Goal: Task Accomplishment & Management: Complete application form

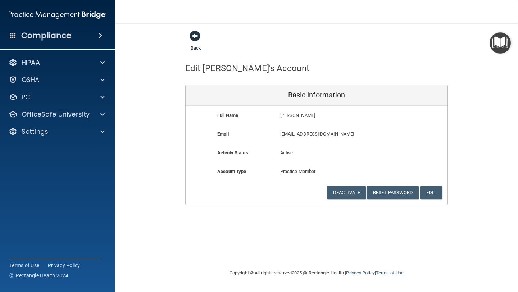
click at [194, 34] on span at bounding box center [195, 36] width 11 height 11
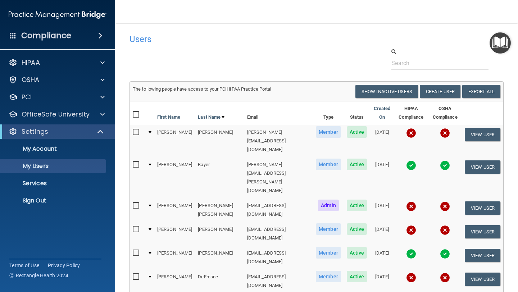
click at [59, 35] on h4 "Compliance" at bounding box center [46, 36] width 50 height 10
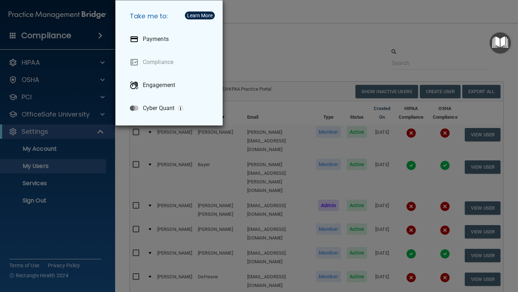
click at [56, 34] on div "Take me to: Payments Compliance Engagement Cyber Quant" at bounding box center [259, 146] width 518 height 292
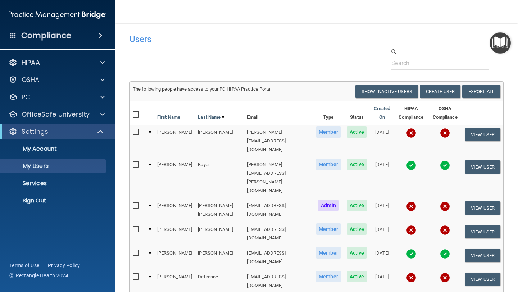
click at [54, 13] on img at bounding box center [58, 15] width 98 height 14
click at [41, 67] on div "HIPAA" at bounding box center [47, 62] width 89 height 9
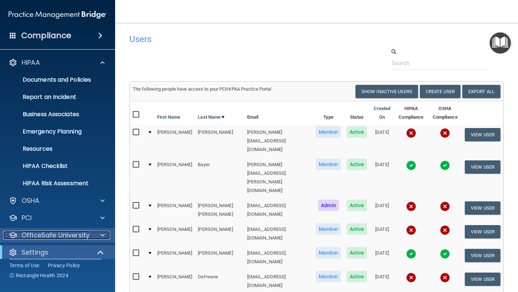
click at [46, 239] on p "OfficeSafe University" at bounding box center [56, 235] width 68 height 9
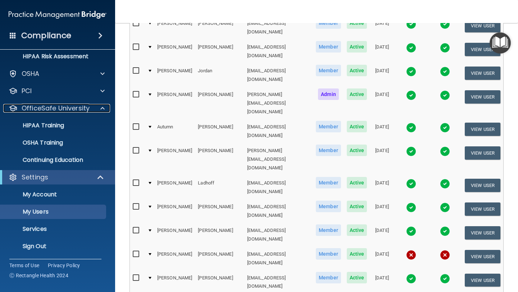
scroll to position [468, 0]
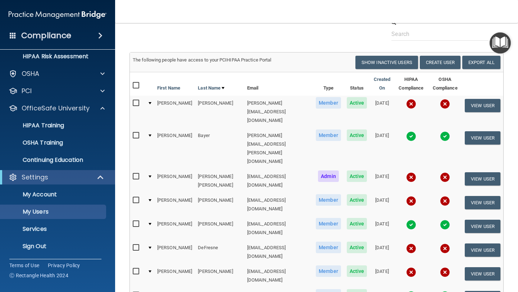
scroll to position [0, 0]
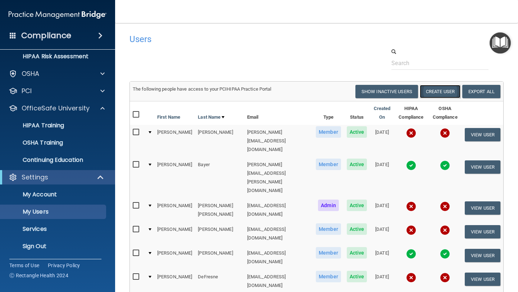
click at [439, 90] on button "Create User" at bounding box center [440, 91] width 41 height 13
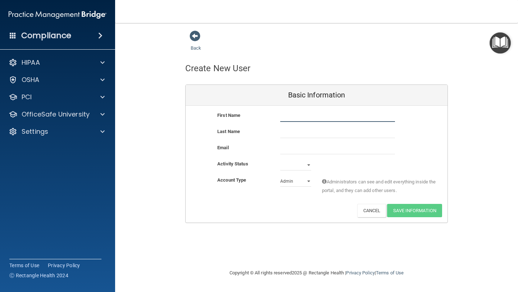
click at [304, 114] on input "text" at bounding box center [337, 116] width 115 height 11
type input "Rebecca"
type input "Schneider"
click at [292, 148] on input "email" at bounding box center [337, 149] width 115 height 11
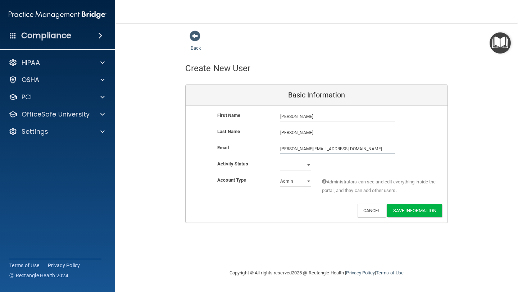
type input "rebeccalynn@toothfairy.com"
click at [298, 167] on select "Active Inactive" at bounding box center [295, 165] width 31 height 11
select select "active"
click at [280, 160] on select "Active Inactive" at bounding box center [295, 165] width 31 height 11
click at [287, 183] on select "Admin Member" at bounding box center [295, 181] width 31 height 11
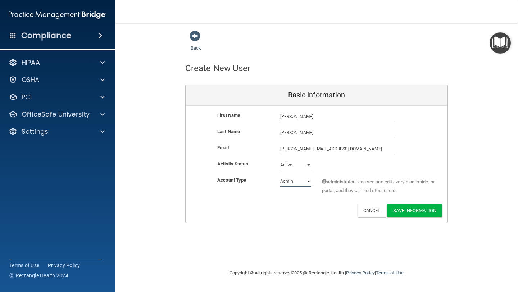
select select "practice_member"
click at [280, 176] on select "Admin Member" at bounding box center [295, 181] width 31 height 11
click at [409, 208] on button "Save Information" at bounding box center [414, 210] width 55 height 13
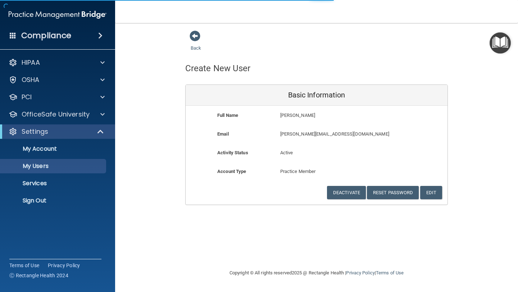
select select "20"
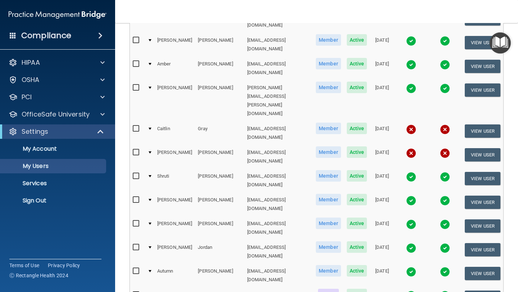
scroll to position [339, 0]
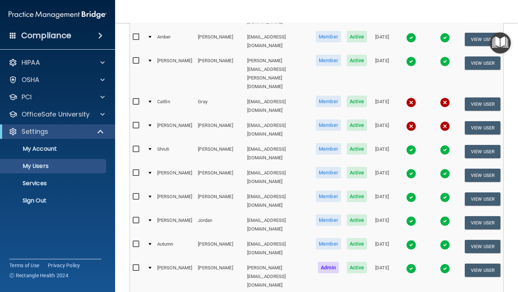
select select "20"
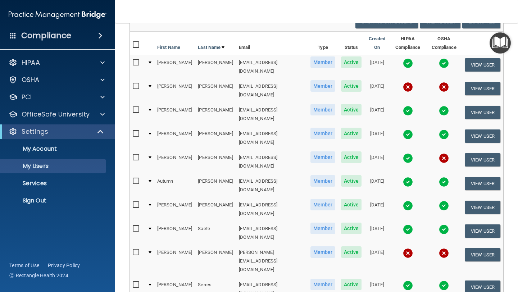
scroll to position [71, 0]
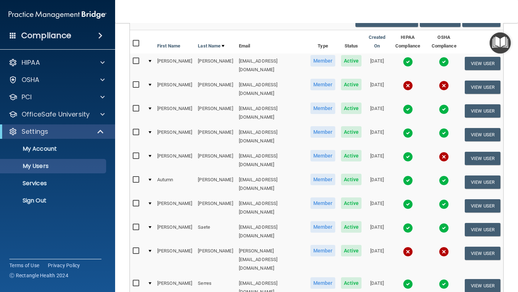
click at [138, 248] on input "checkbox" at bounding box center [137, 251] width 8 height 6
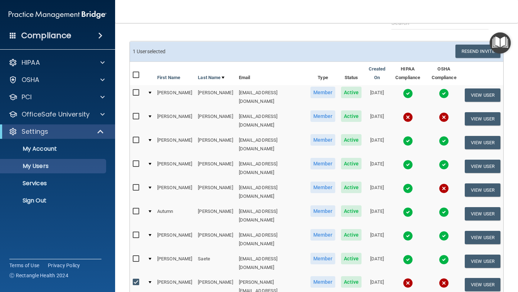
scroll to position [114, 0]
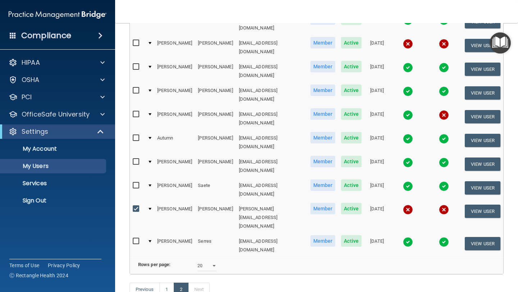
click at [137, 206] on input "checkbox" at bounding box center [137, 209] width 8 height 6
checkbox input "false"
click at [476, 205] on button "View User" at bounding box center [483, 211] width 36 height 13
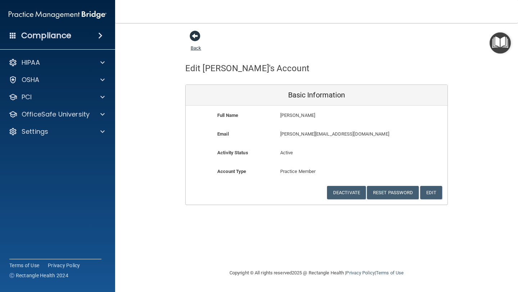
click at [194, 37] on span at bounding box center [195, 36] width 11 height 11
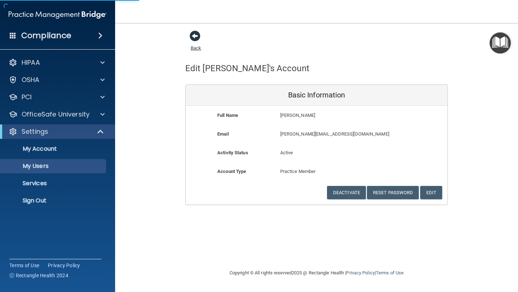
select select "20"
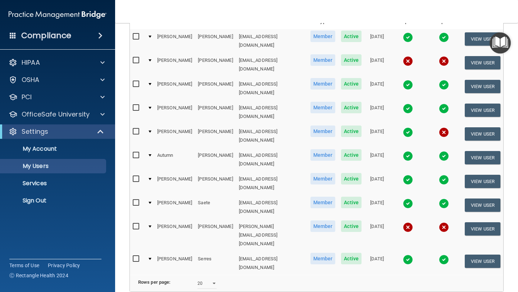
scroll to position [113, 0]
